Goal: Navigation & Orientation: Find specific page/section

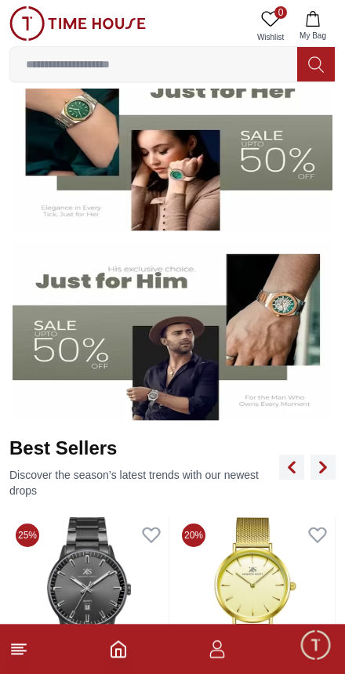
scroll to position [289, 0]
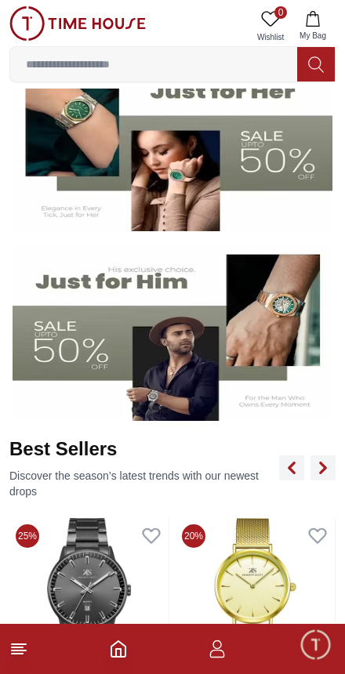
click at [17, 657] on icon at bounding box center [18, 648] width 19 height 19
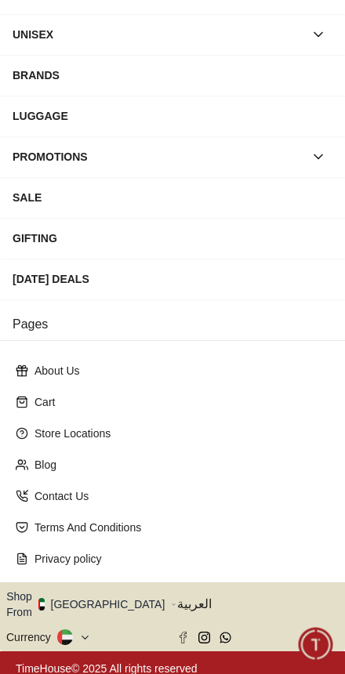
scroll to position [167, 0]
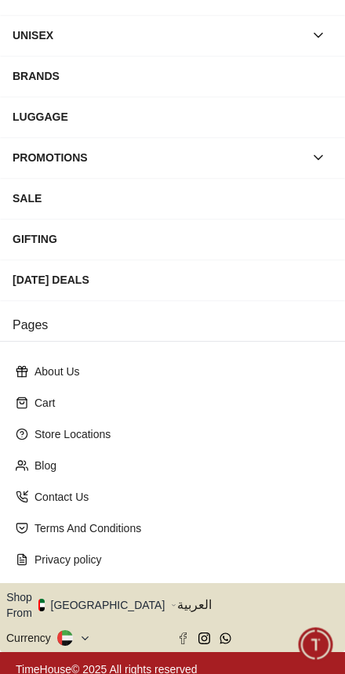
click at [112, 591] on button "Shop From [GEOGRAPHIC_DATA]" at bounding box center [91, 604] width 170 height 31
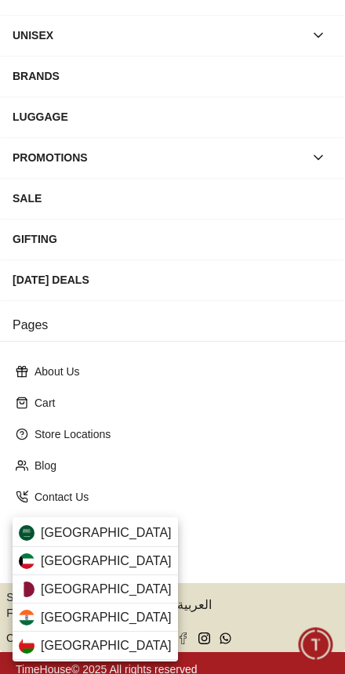
click at [55, 551] on span "[GEOGRAPHIC_DATA]" at bounding box center [106, 560] width 131 height 19
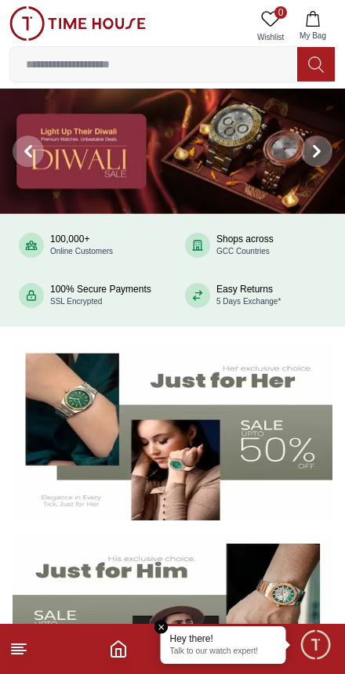
click at [313, 20] on icon "button" at bounding box center [313, 19] width 16 height 16
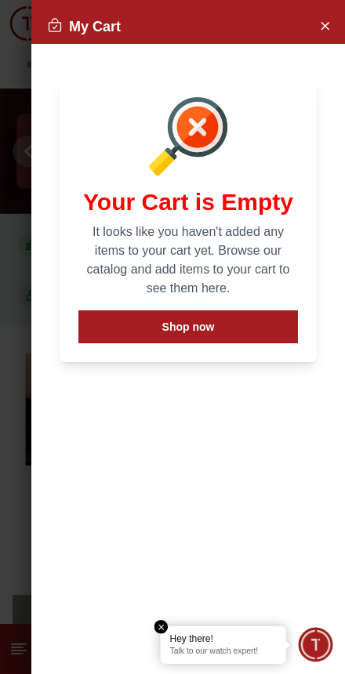
click at [316, 23] on button "Close Account" at bounding box center [324, 25] width 25 height 25
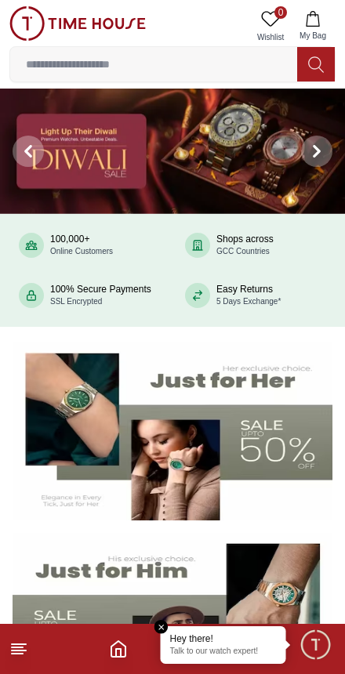
click at [305, 26] on icon "button" at bounding box center [313, 19] width 16 height 16
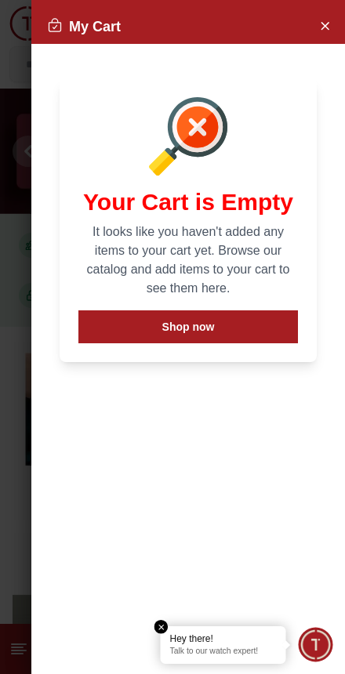
click at [327, 16] on icon "Close Account" at bounding box center [324, 26] width 13 height 20
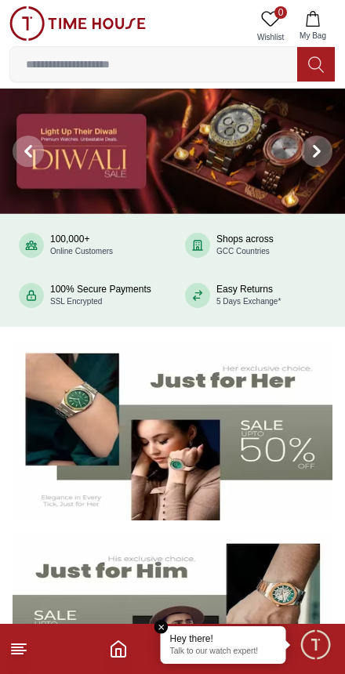
click at [27, 646] on icon at bounding box center [18, 648] width 19 height 19
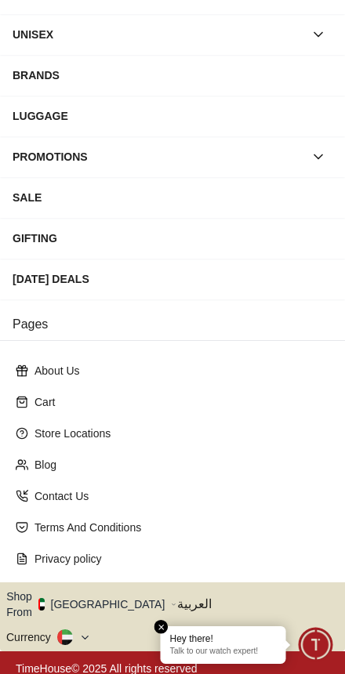
scroll to position [167, 0]
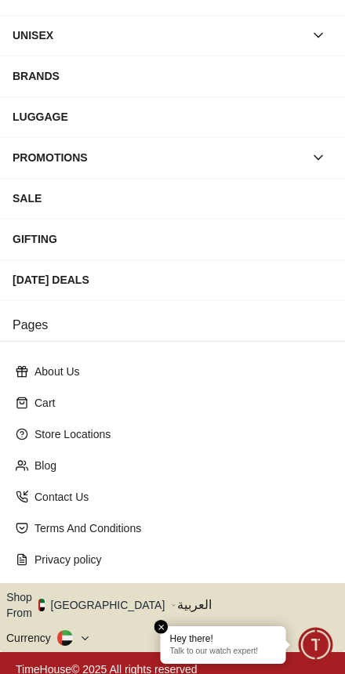
click at [105, 603] on button "Shop From [GEOGRAPHIC_DATA]" at bounding box center [91, 604] width 170 height 31
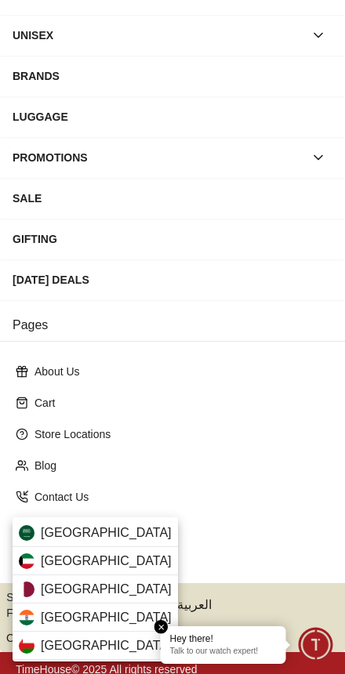
click at [52, 552] on span "[GEOGRAPHIC_DATA]" at bounding box center [106, 560] width 131 height 19
